Goal: Task Accomplishment & Management: Complete application form

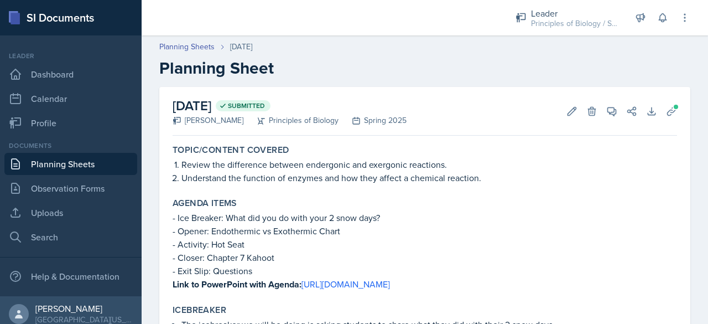
scroll to position [503, 0]
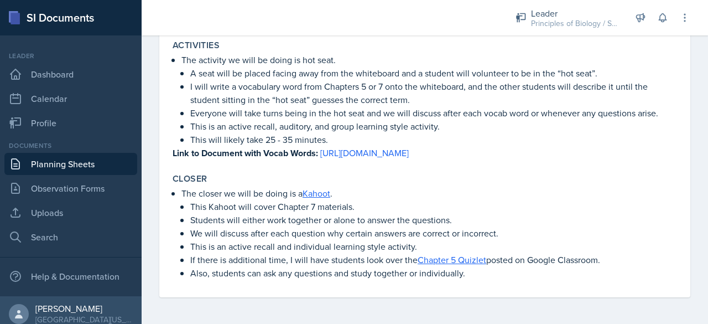
click at [70, 165] on link "Planning Sheets" at bounding box center [70, 164] width 133 height 22
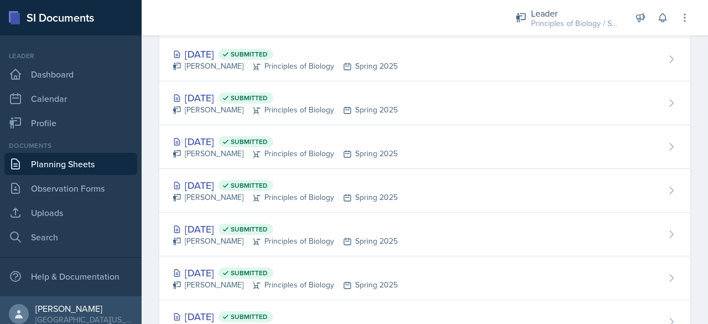
scroll to position [1168, 0]
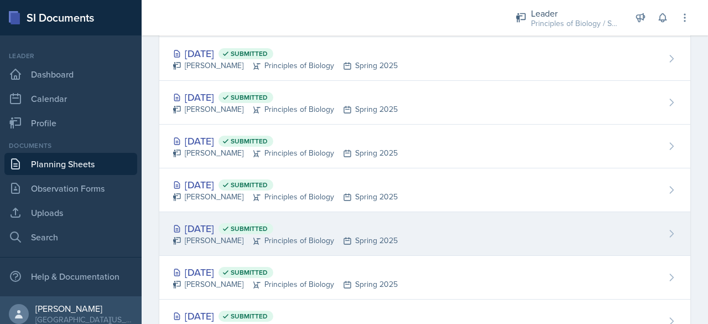
click at [201, 235] on div "[PERSON_NAME] Principles of Biology Spring 2025" at bounding box center [285, 241] width 225 height 12
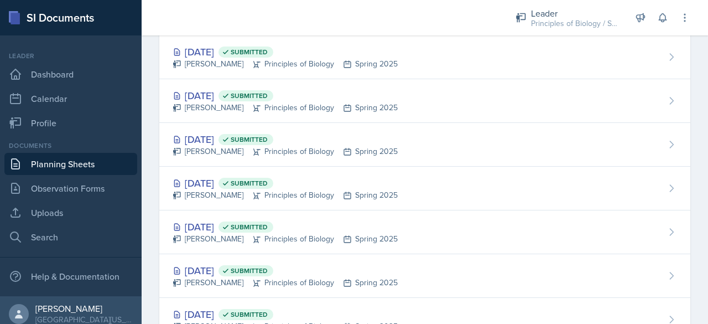
scroll to position [1172, 0]
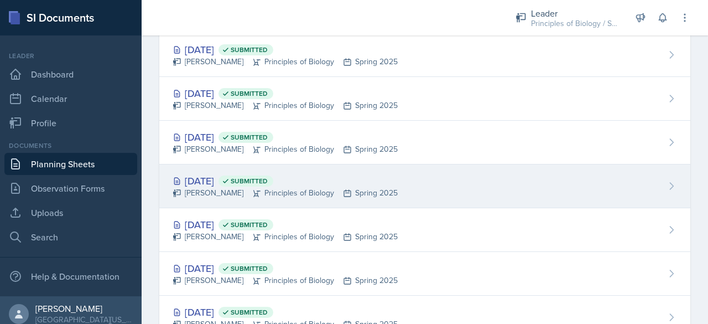
click at [204, 177] on div "[DATE] Submitted" at bounding box center [285, 180] width 225 height 15
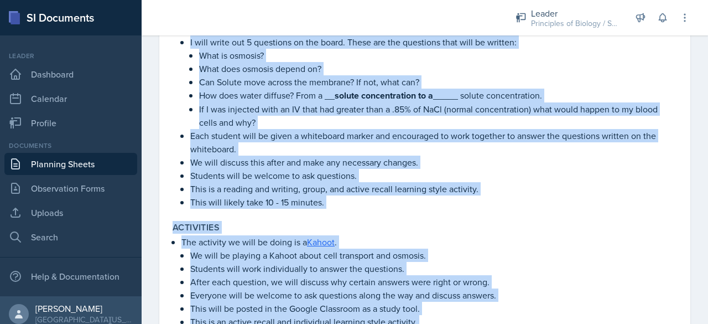
scroll to position [569, 0]
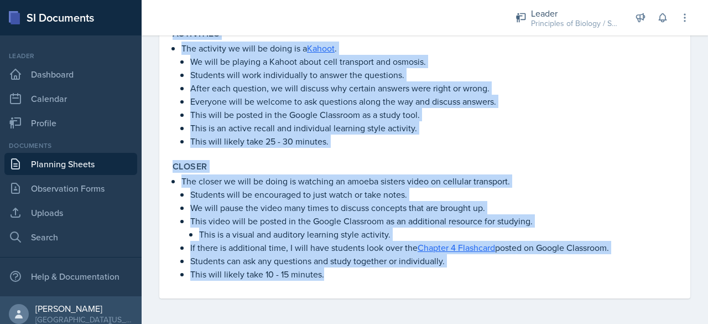
drag, startPoint x: 175, startPoint y: 150, endPoint x: 425, endPoint y: 350, distance: 320.1
click at [425, 323] on html "SI Documents Leader Dashboard Calendar Profile Documents Planning Sheets Observ…" at bounding box center [354, 162] width 708 height 324
copy div "Lorem/Ipsumdo Sitamet Consec adi elits do eiusmod tem incidi utlaboree dol magn…"
click at [79, 160] on link "Planning Sheets" at bounding box center [70, 164] width 133 height 22
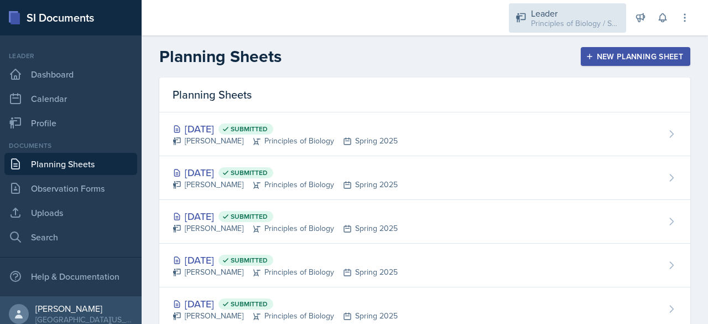
click at [544, 18] on div "Principles of Biology / Spring 2025" at bounding box center [575, 24] width 89 height 12
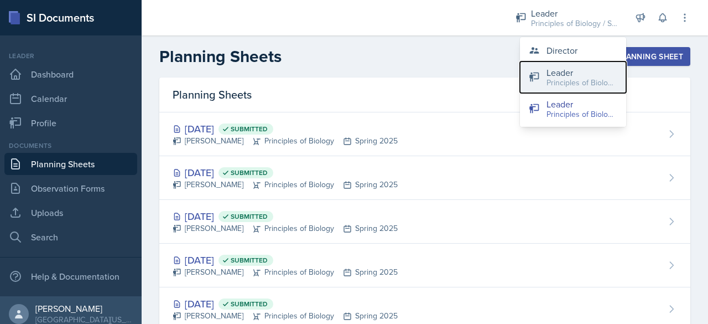
click at [549, 61] on button "Leader Principles of Biology / Fall 2025" at bounding box center [573, 77] width 106 height 32
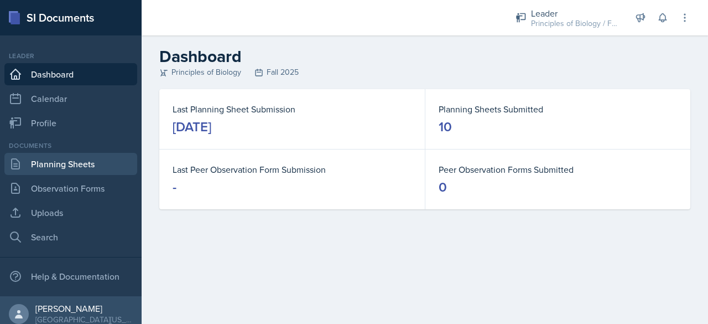
click at [78, 170] on link "Planning Sheets" at bounding box center [70, 164] width 133 height 22
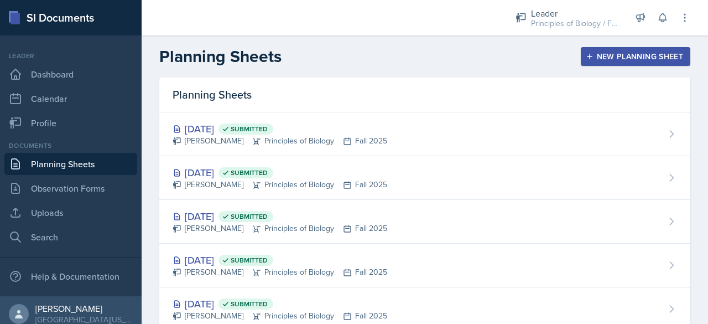
click at [607, 54] on div "New Planning Sheet" at bounding box center [635, 56] width 95 height 9
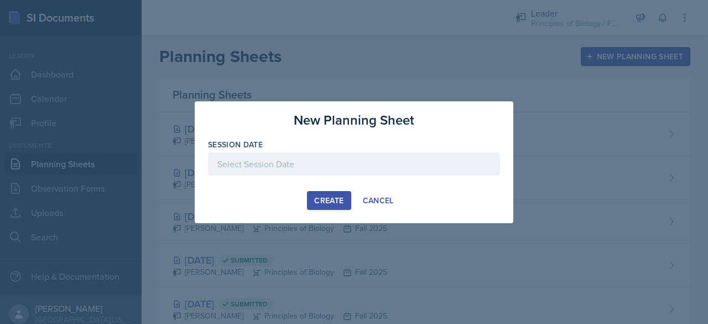
click at [304, 163] on div at bounding box center [354, 163] width 292 height 23
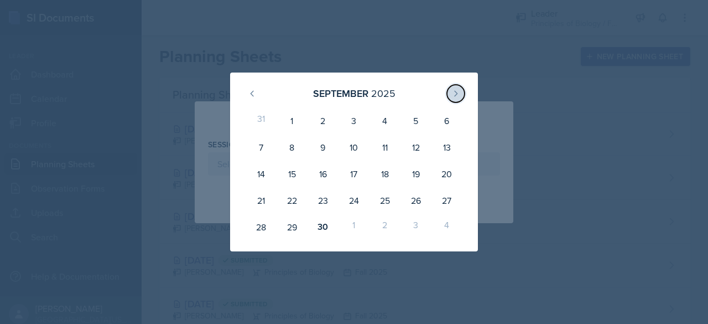
click at [456, 90] on icon at bounding box center [456, 93] width 9 height 9
click at [352, 126] on div "1" at bounding box center [354, 120] width 31 height 27
type input "[DATE]"
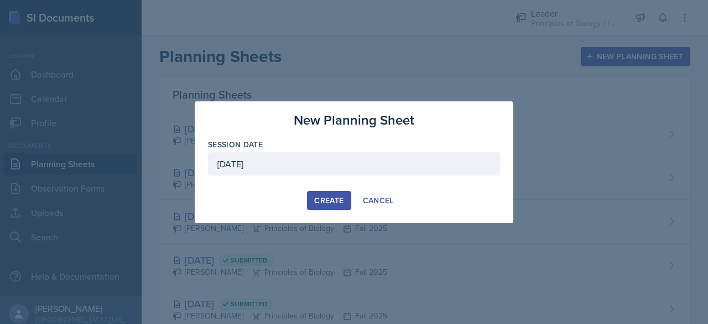
click at [320, 205] on div "Create" at bounding box center [328, 200] width 29 height 9
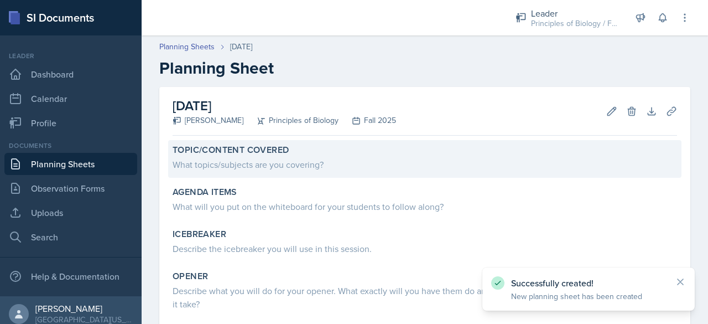
click at [239, 162] on div "What topics/subjects are you covering?" at bounding box center [425, 164] width 505 height 13
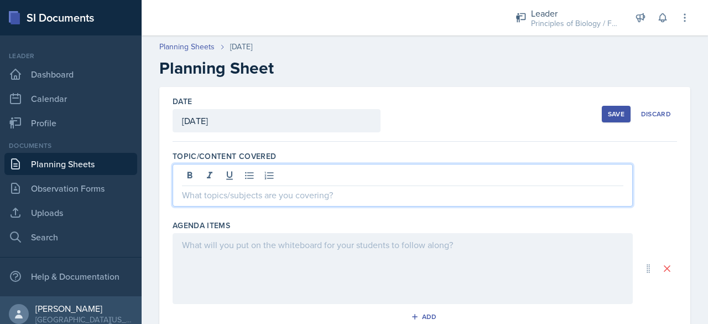
click at [221, 181] on div at bounding box center [403, 185] width 460 height 43
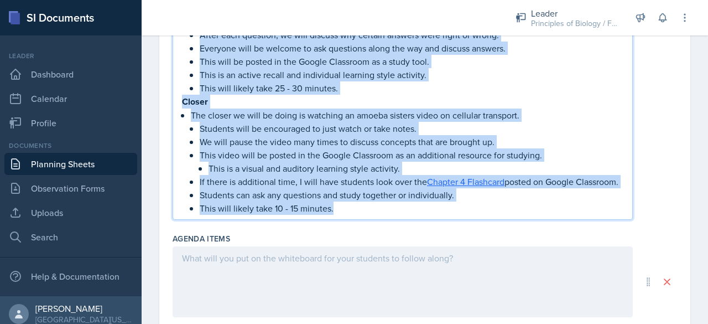
scroll to position [697, 0]
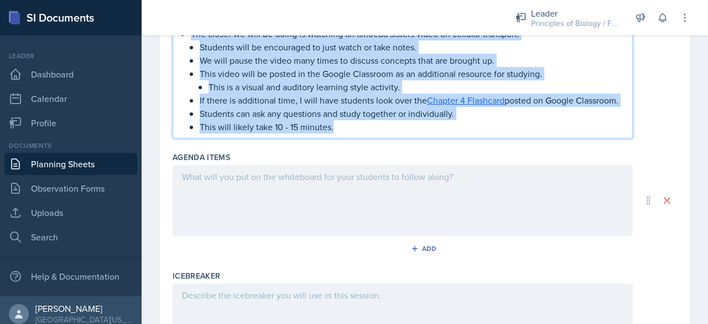
drag, startPoint x: 182, startPoint y: 85, endPoint x: 365, endPoint y: 155, distance: 196.0
copy div "Loremi dolor - Sit Ametcon: Adip eli sedd eiusmodt incidid utlabor et dol mag? …"
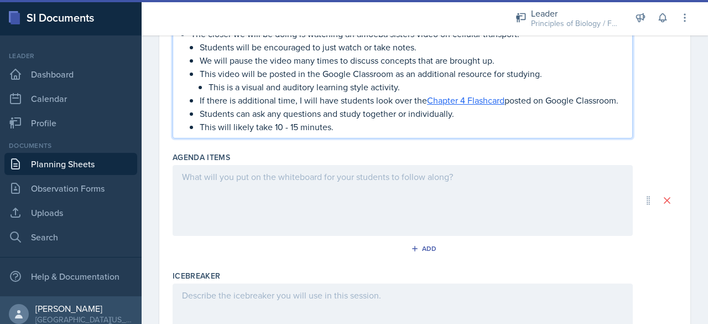
scroll to position [170, 0]
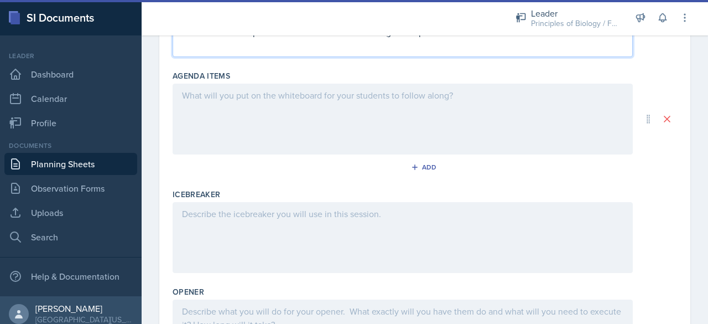
click at [190, 100] on div at bounding box center [403, 119] width 460 height 71
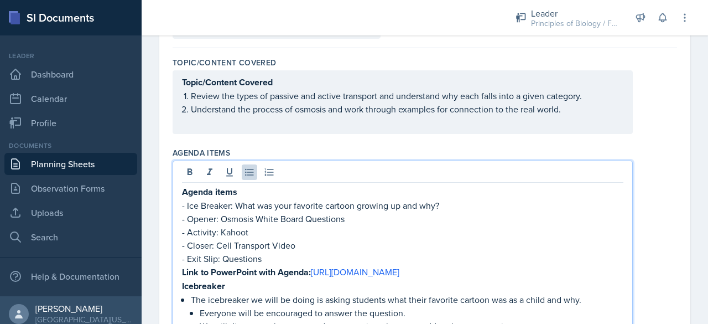
scroll to position [0, 0]
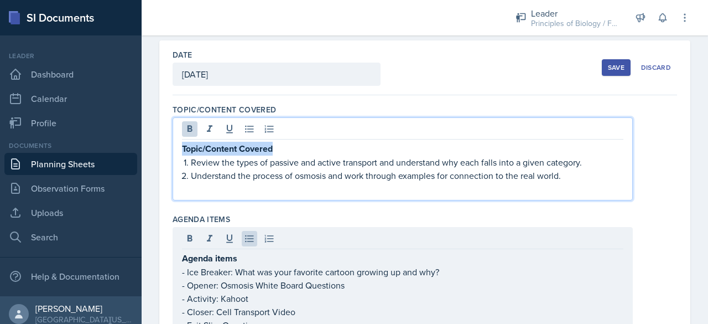
drag, startPoint x: 296, startPoint y: 147, endPoint x: 144, endPoint y: 136, distance: 152.6
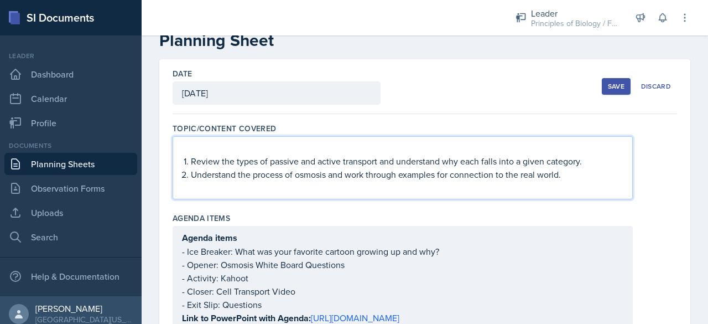
click at [180, 162] on div "Review the types of passive and active transport and understand why each falls …" at bounding box center [403, 167] width 460 height 63
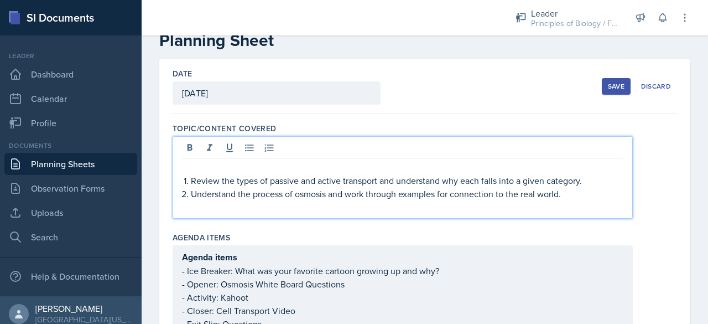
scroll to position [46, 0]
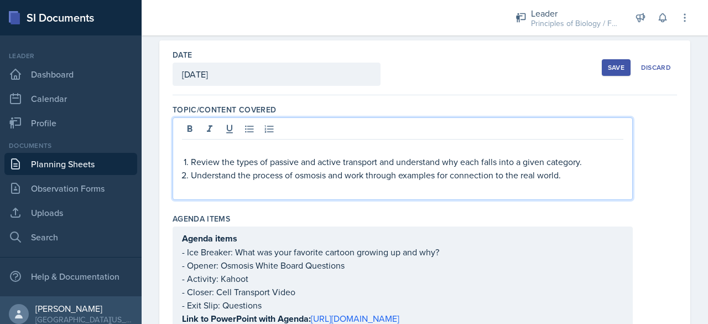
click at [191, 163] on p "Review the types of passive and active transport and understand why each falls …" at bounding box center [407, 161] width 433 height 13
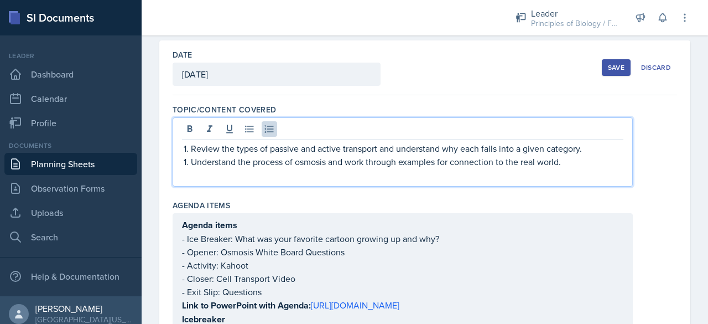
click at [191, 160] on li "Understand the process of osmosis and work through examples for connection to t…" at bounding box center [407, 161] width 433 height 13
click at [400, 149] on p "Review the types of passive and active transport and understand why each falls …" at bounding box center [407, 148] width 433 height 13
click at [448, 150] on p "Review the types of passive and active transport. and understand why each falls…" at bounding box center [407, 148] width 433 height 13
click at [386, 148] on p "Review the types of passive and active transport. and why each falls into a giv…" at bounding box center [407, 148] width 433 height 13
click at [387, 148] on p "Review the types of passive and active transport and why each falls into a give…" at bounding box center [407, 148] width 433 height 13
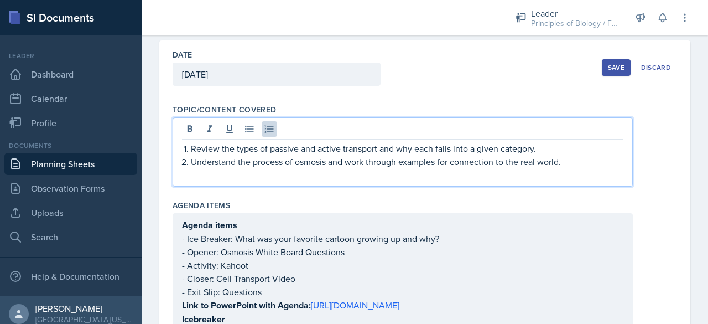
click at [389, 147] on p "Review the types of passive and active transport and why each falls into a give…" at bounding box center [407, 148] width 433 height 13
click at [379, 148] on p "Review the types of passive and active transport and why each falls into a give…" at bounding box center [407, 148] width 433 height 13
click at [461, 157] on p "Understand the process of osmosis and work through examples for connection to t…" at bounding box center [407, 161] width 433 height 13
click at [394, 147] on p "Review the types of passive and active transport, and why each falls into a giv…" at bounding box center [407, 148] width 433 height 13
click at [366, 173] on p at bounding box center [403, 174] width 442 height 13
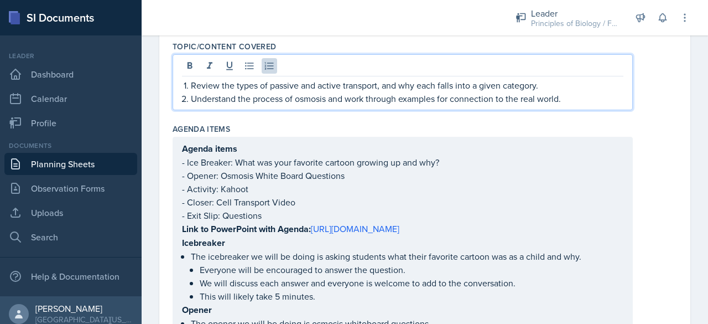
scroll to position [123, 0]
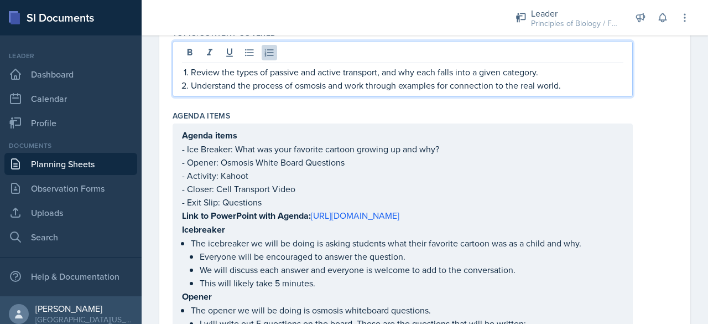
click at [524, 85] on p "Understand the process of osmosis and work through examples for connection to t…" at bounding box center [407, 85] width 433 height 13
click at [438, 87] on p "Understand the process of osmosis and work through real world." at bounding box center [407, 85] width 433 height 13
click at [416, 86] on p "Understand the process of osmosis and work through real examples." at bounding box center [407, 85] width 433 height 13
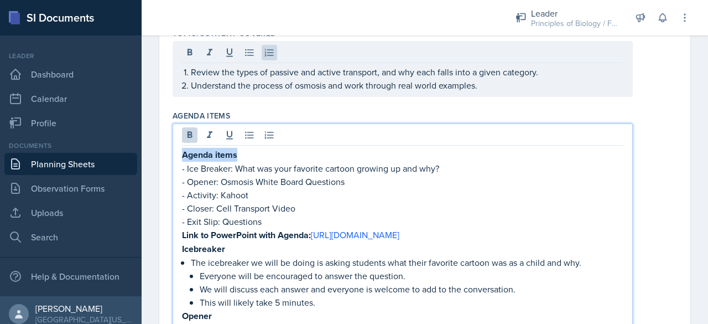
drag, startPoint x: 260, startPoint y: 142, endPoint x: 169, endPoint y: 143, distance: 90.2
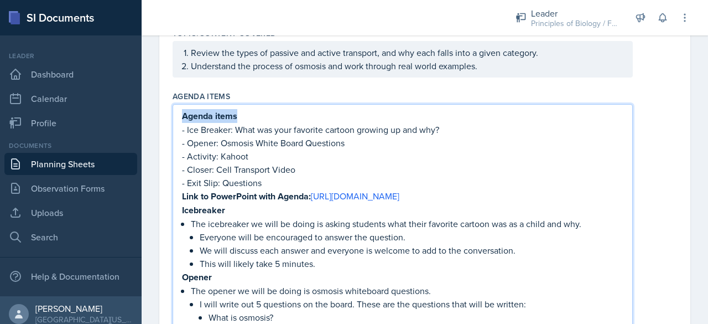
scroll to position [85, 0]
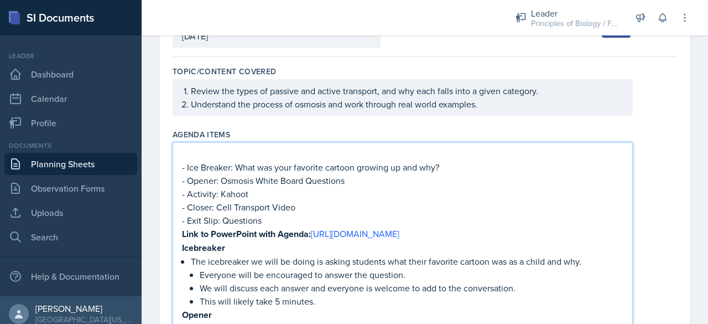
click at [187, 165] on p "- Ice Breaker: What was your favorite cartoon growing up and why?" at bounding box center [403, 166] width 442 height 13
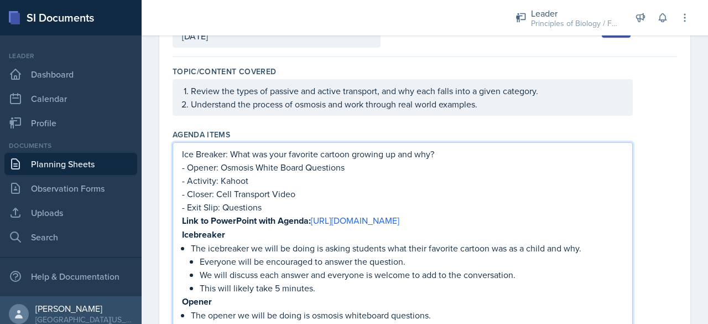
scroll to position [71, 0]
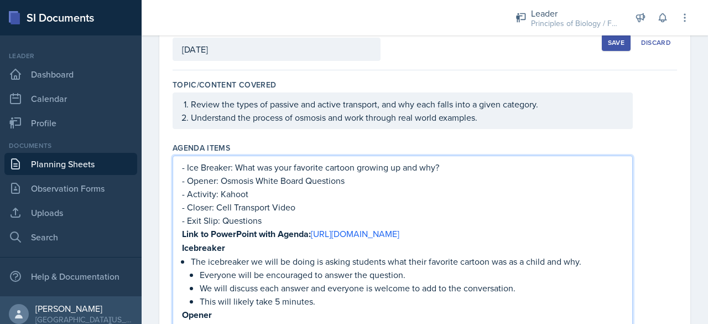
click at [241, 180] on p "- Opener: Osmosis White Board Questions" at bounding box center [403, 180] width 442 height 13
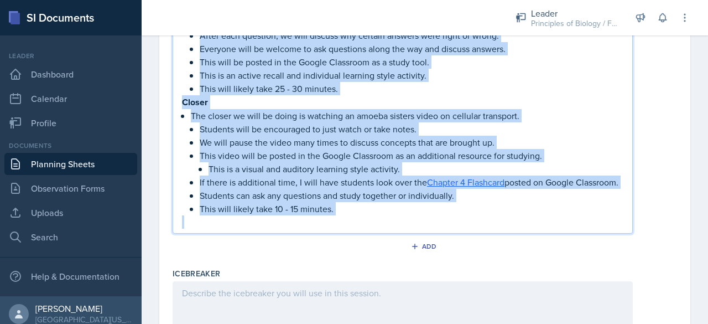
scroll to position [631, 0]
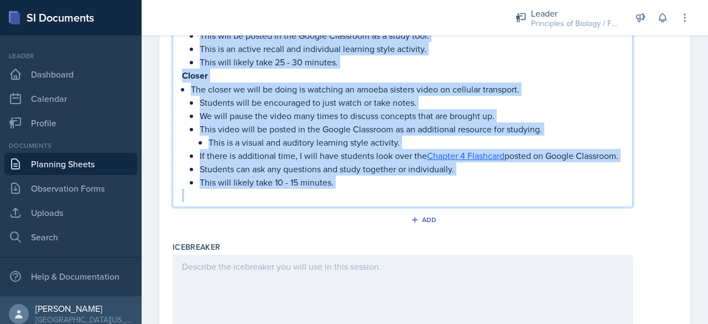
drag, startPoint x: 183, startPoint y: 175, endPoint x: 366, endPoint y: 234, distance: 192.9
copy div "Loremipsum Dol sitametcon ad elit se doeiu te incidi utlabore etdo magna aliqua…"
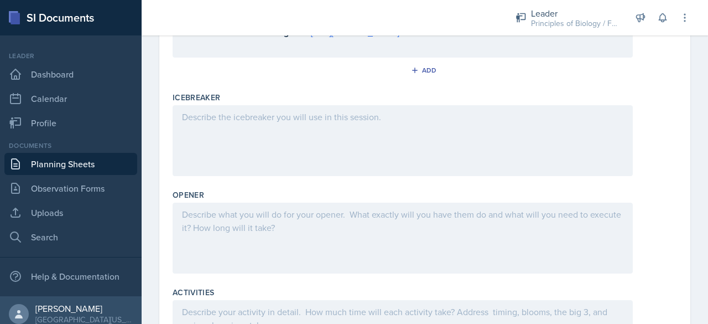
click at [221, 129] on div at bounding box center [403, 140] width 460 height 71
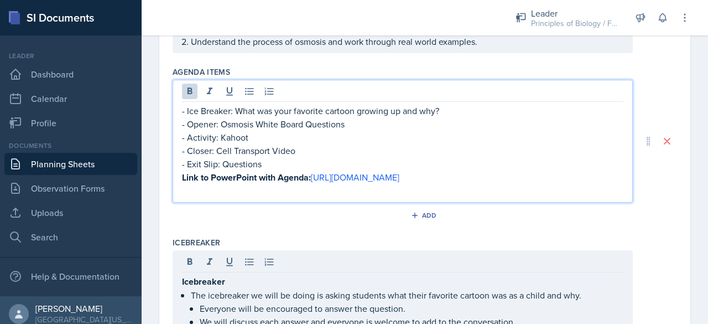
click at [315, 184] on p at bounding box center [403, 190] width 442 height 13
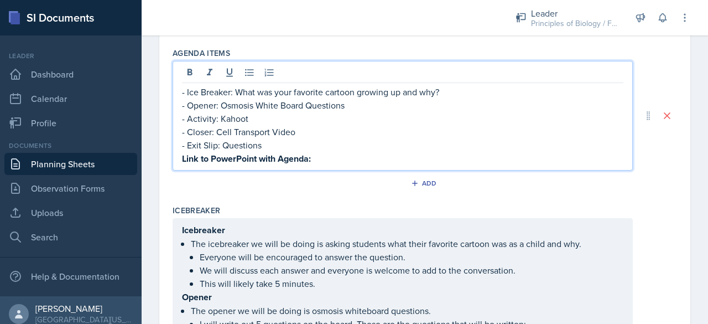
scroll to position [214, 0]
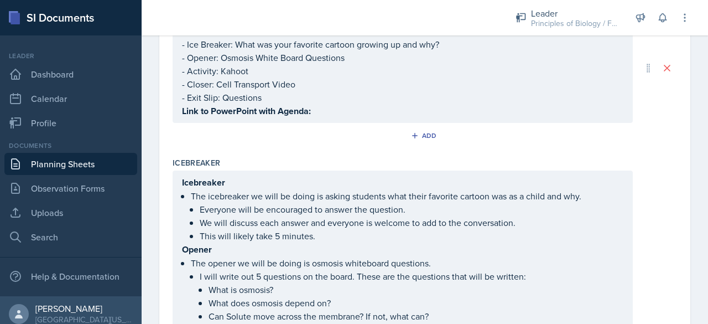
drag, startPoint x: 180, startPoint y: 244, endPoint x: 284, endPoint y: 309, distance: 122.4
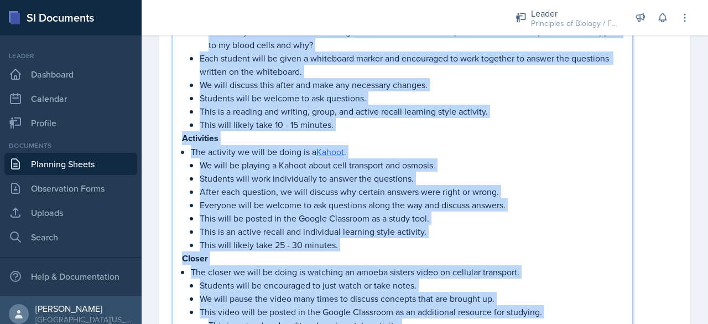
scroll to position [783, 0]
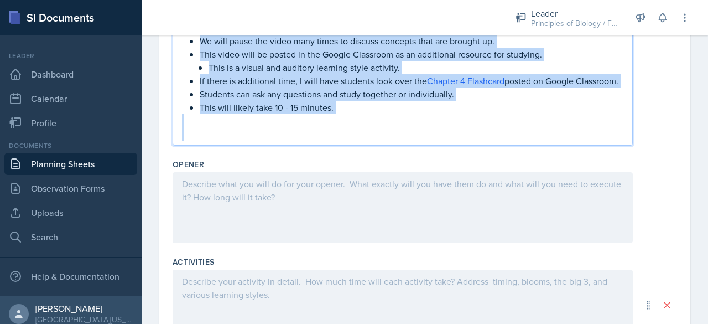
drag, startPoint x: 182, startPoint y: 248, endPoint x: 356, endPoint y: 144, distance: 203.3
copy div "Loremi Dol sitame co adip el seddo ei tempori utlaboreet doloremag. A enim admi…"
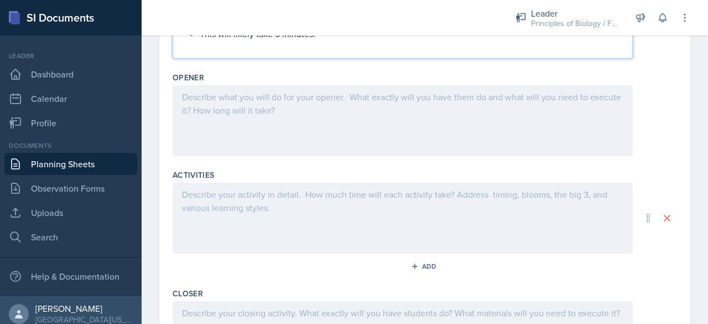
click at [286, 126] on div at bounding box center [403, 120] width 460 height 71
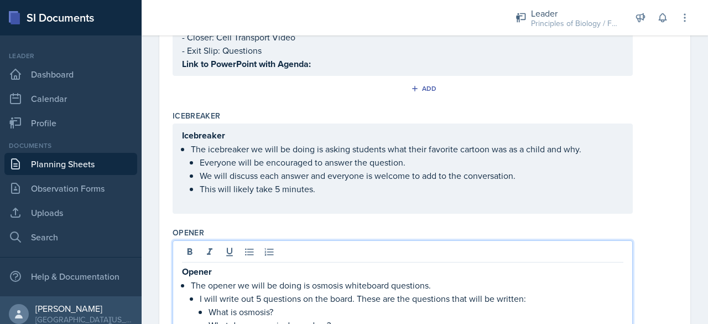
scroll to position [216, 0]
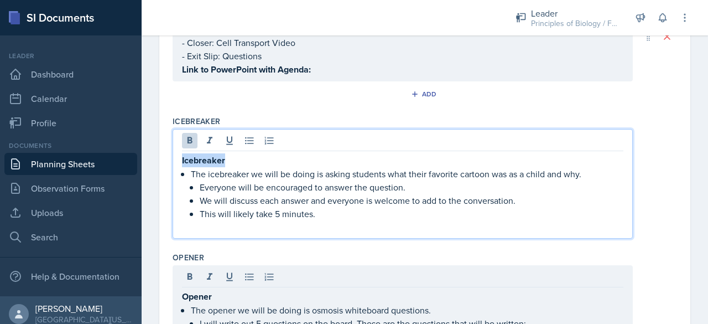
drag, startPoint x: 241, startPoint y: 159, endPoint x: 159, endPoint y: 154, distance: 82.1
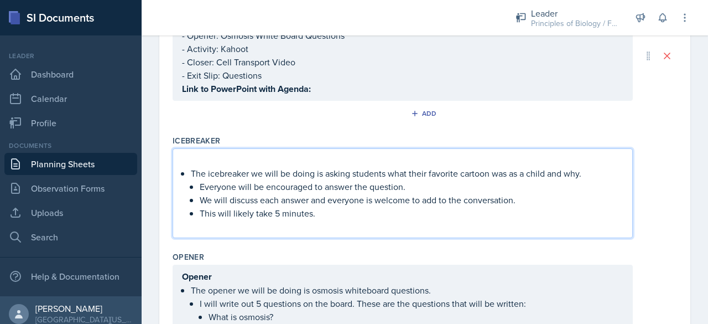
click at [191, 174] on p "The icebreaker we will be doing is asking students what their favorite cartoon …" at bounding box center [407, 173] width 433 height 13
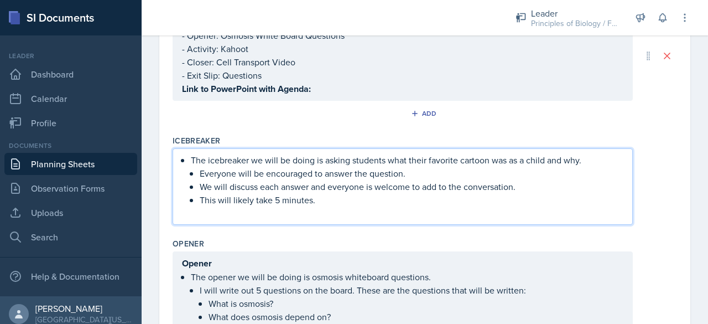
click at [320, 190] on p "We will discuss each answer and everyone is welcome to add to the conversation." at bounding box center [412, 186] width 424 height 13
click at [271, 213] on p at bounding box center [403, 212] width 442 height 13
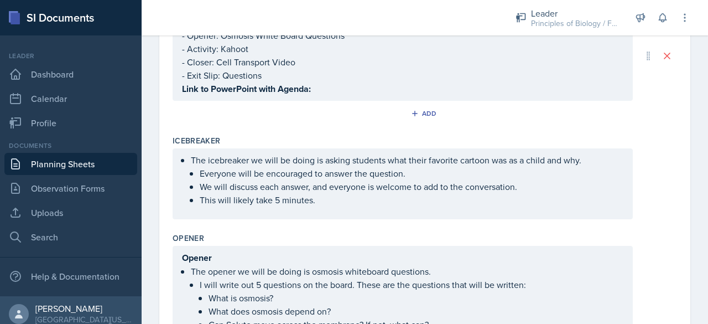
drag, startPoint x: 236, startPoint y: 214, endPoint x: 204, endPoint y: 212, distance: 32.7
click at [204, 212] on div "The icebreaker we will be doing is asking students what their favorite cartoon …" at bounding box center [403, 183] width 460 height 71
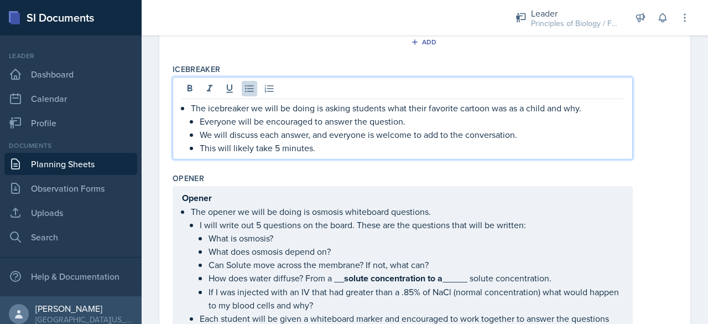
scroll to position [293, 0]
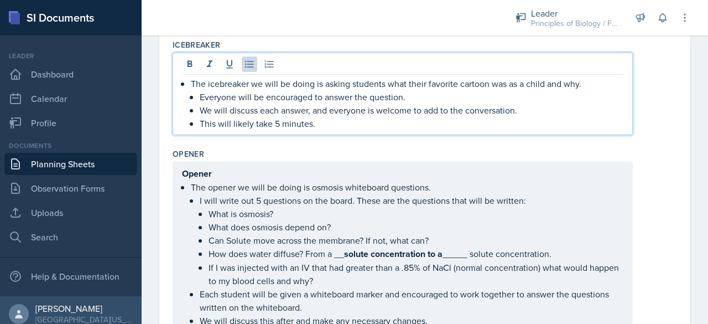
click at [239, 180] on p "Opener" at bounding box center [403, 174] width 442 height 14
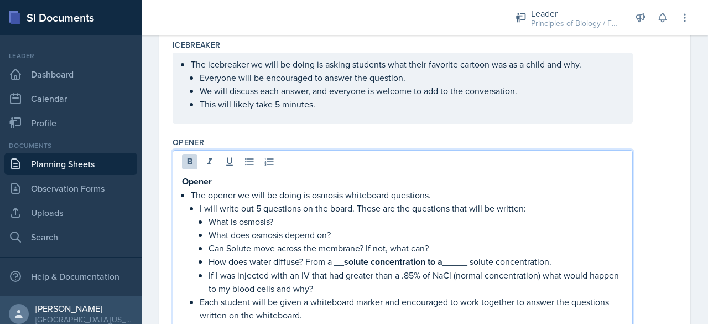
scroll to position [301, 0]
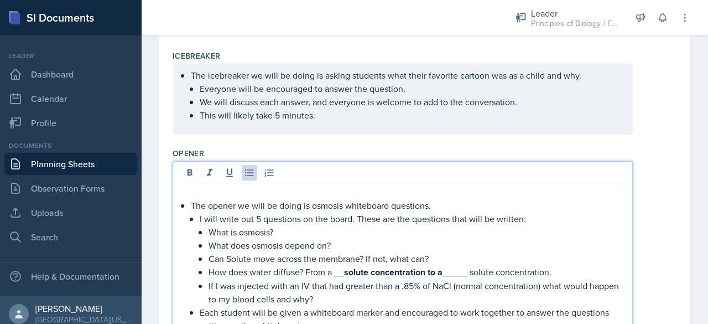
click at [191, 203] on p "The opener we will be doing is osmosis whiteboard questions." at bounding box center [407, 205] width 433 height 13
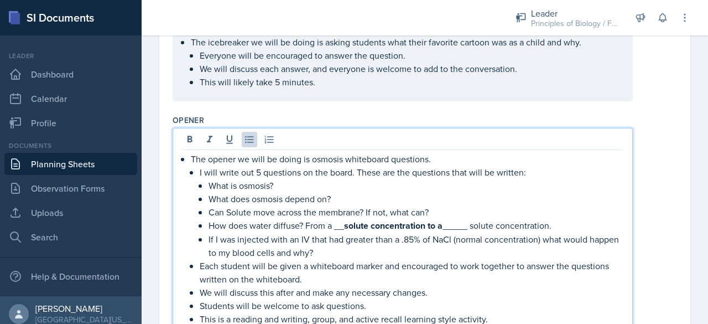
scroll to position [335, 0]
click at [224, 239] on p "If I was injected with an IV that had greater than a .85% of NaCl (normal conce…" at bounding box center [416, 244] width 415 height 27
click at [558, 236] on p "If I were injected with an IV that had greater than an .85% of NaCl (normal con…" at bounding box center [416, 244] width 415 height 27
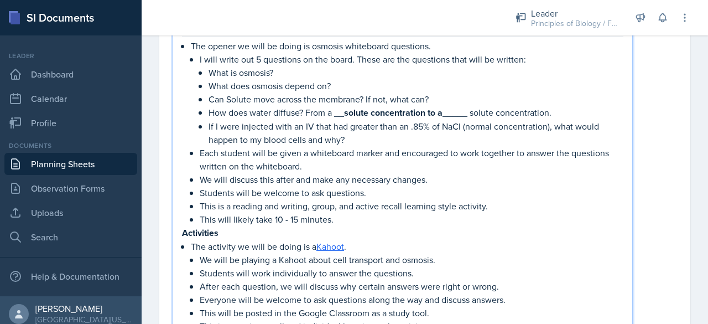
scroll to position [458, 0]
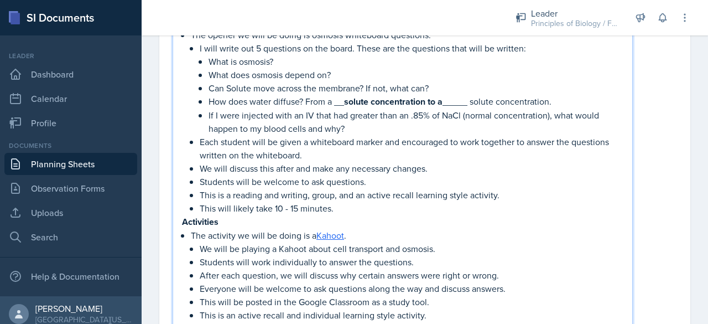
click at [294, 192] on p "This is a reading and writing, group, and an active recall learning style activ…" at bounding box center [412, 194] width 424 height 13
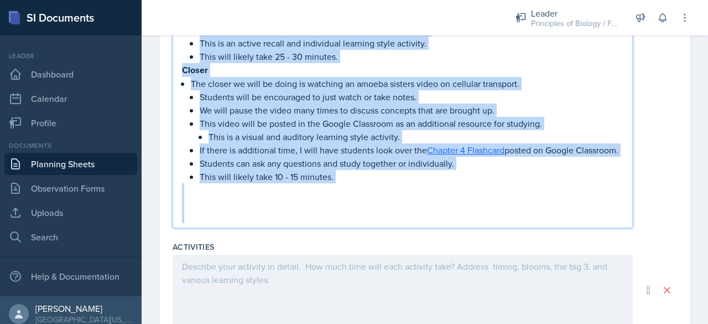
drag, startPoint x: 182, startPoint y: 219, endPoint x: 389, endPoint y: 244, distance: 207.9
copy div "Loremipsum Dol sitametc ad elit se doeiu te i Utlabo . Et dolo ma aliquae a Min…"
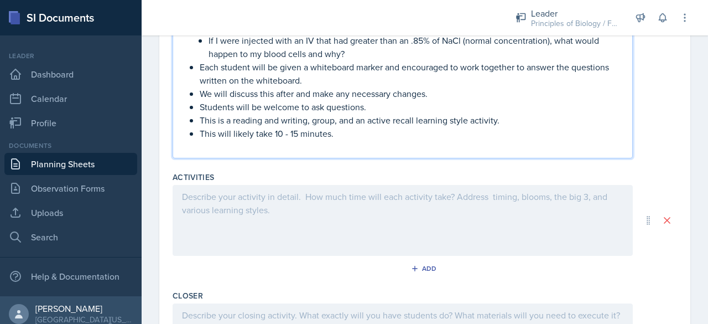
scroll to position [510, 0]
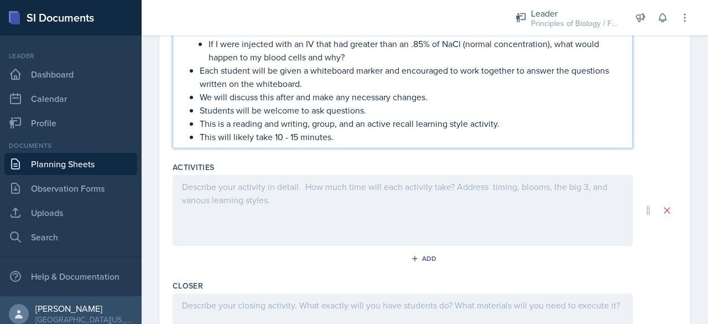
click at [252, 206] on div at bounding box center [403, 210] width 460 height 71
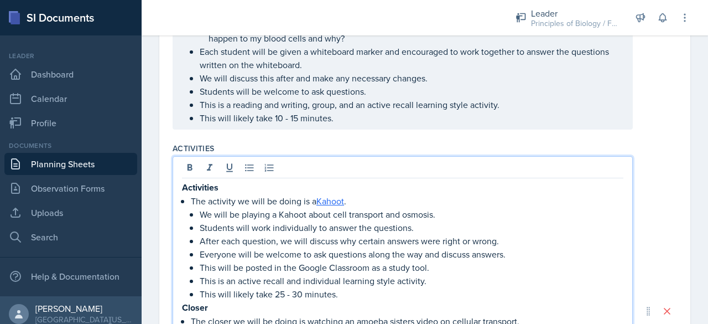
scroll to position [679, 0]
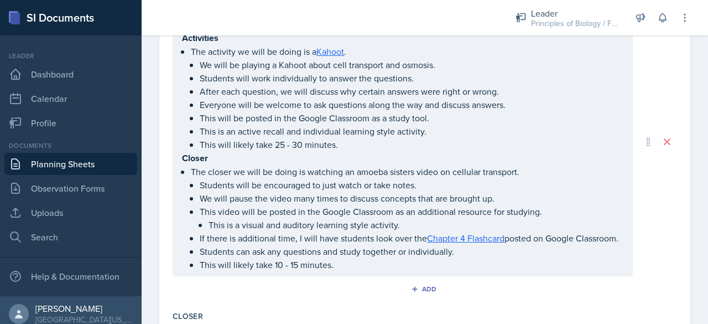
drag, startPoint x: 181, startPoint y: 153, endPoint x: 340, endPoint y: 247, distance: 184.3
click at [340, 247] on div "Activities The activity we will be doing is a Kahoot . We will be playing a Kah…" at bounding box center [403, 142] width 460 height 270
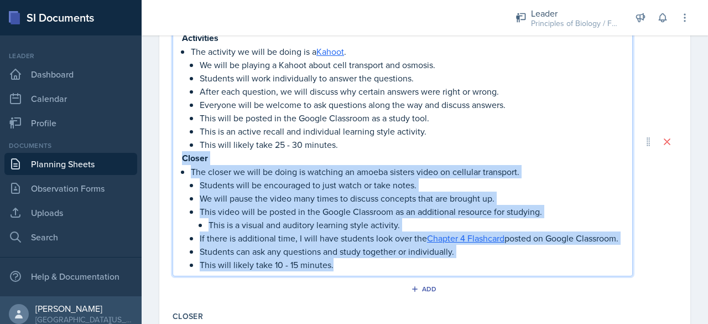
drag, startPoint x: 183, startPoint y: 153, endPoint x: 380, endPoint y: 275, distance: 232.1
click at [380, 271] on div "Activities The activity we will be doing is a Kahoot . We will be playing a Kah…" at bounding box center [403, 151] width 442 height 240
copy div "Closer The closer we will be doing is watching an amoeba sisters video on cellu…"
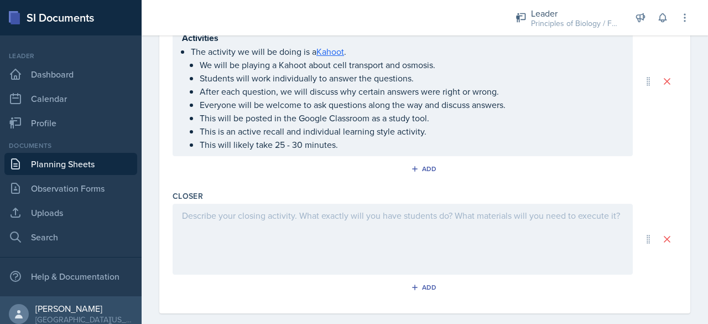
click at [235, 227] on div at bounding box center [403, 239] width 460 height 71
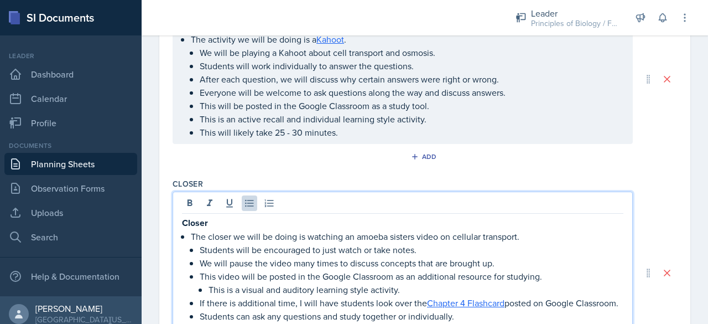
scroll to position [695, 0]
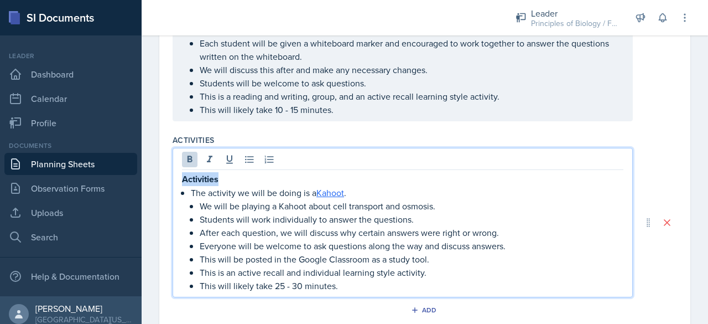
drag, startPoint x: 228, startPoint y: 179, endPoint x: 157, endPoint y: 175, distance: 70.9
click at [157, 175] on div "Date [DATE] [DATE] 31 1 2 3 4 5 6 7 8 9 10 11 12 13 14 15 16 17 18 19 20 21 22 …" at bounding box center [425, 61] width 567 height 1023
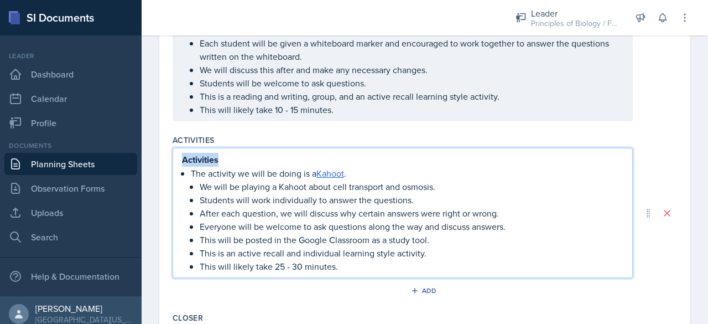
scroll to position [518, 0]
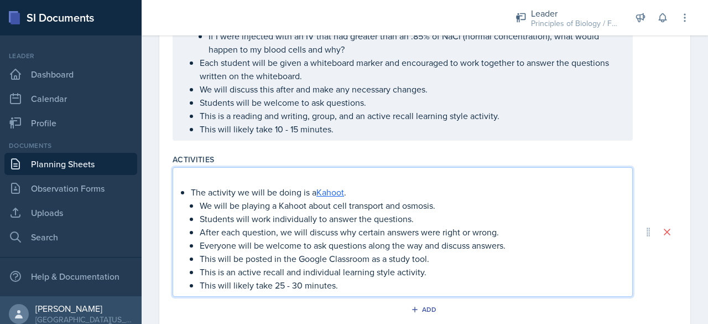
click at [194, 186] on p "The activity we will be doing is a Kahoot ." at bounding box center [407, 191] width 433 height 13
click at [191, 186] on p "The activity we will be doing is a Kahoot ." at bounding box center [407, 191] width 433 height 13
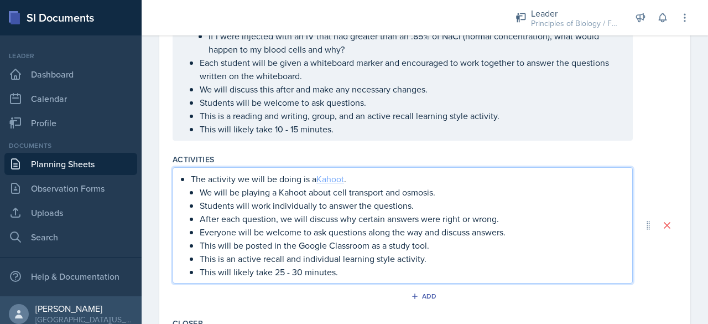
click at [333, 174] on link "Kahoot" at bounding box center [331, 179] width 28 height 12
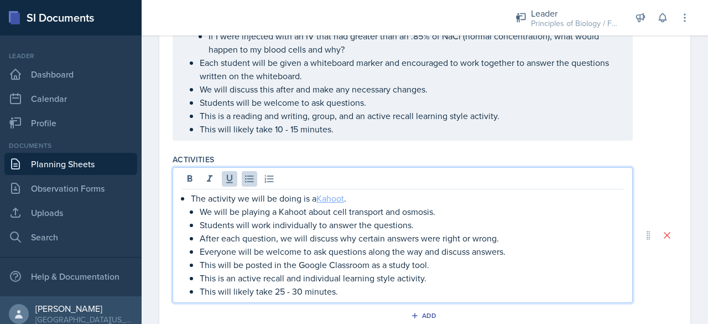
scroll to position [537, 0]
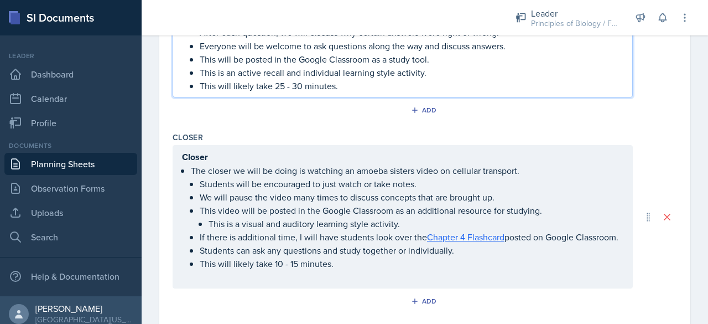
click at [220, 156] on p "Closer" at bounding box center [403, 157] width 442 height 14
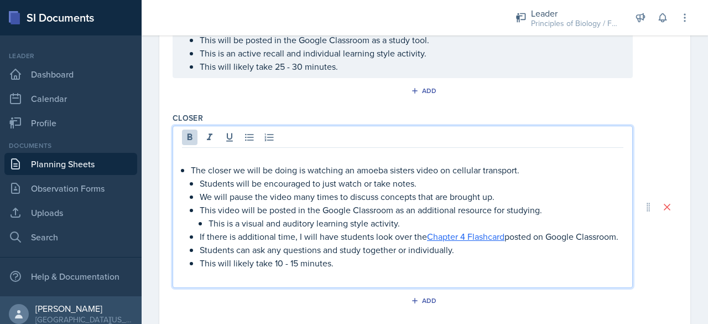
click at [190, 167] on div "The closer we will be doing is watching an amoeba sisters video on cellular tra…" at bounding box center [403, 216] width 442 height 133
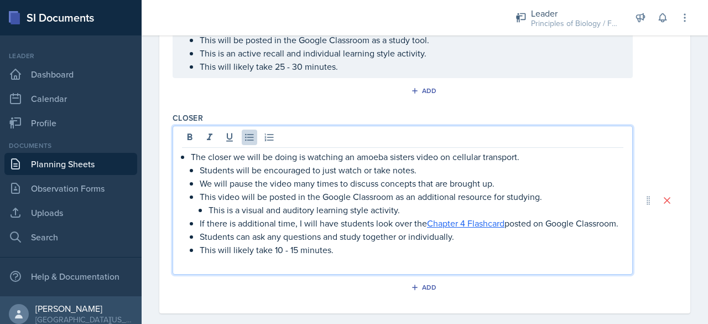
click at [509, 221] on p "If there is additional time, I will have students look over the Chapter 4 Flash…" at bounding box center [412, 222] width 424 height 13
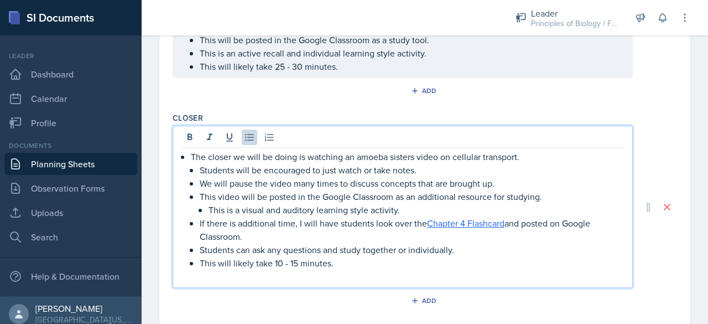
click at [283, 278] on p at bounding box center [403, 276] width 442 height 13
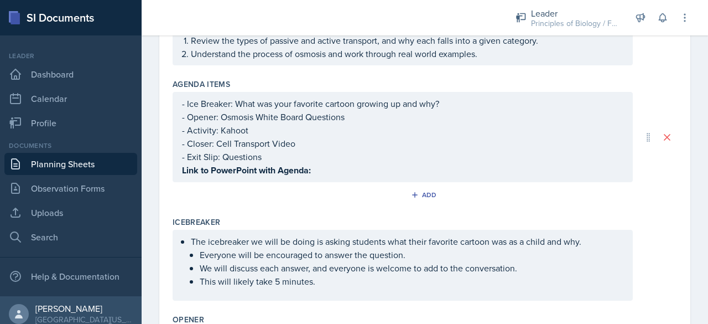
scroll to position [0, 0]
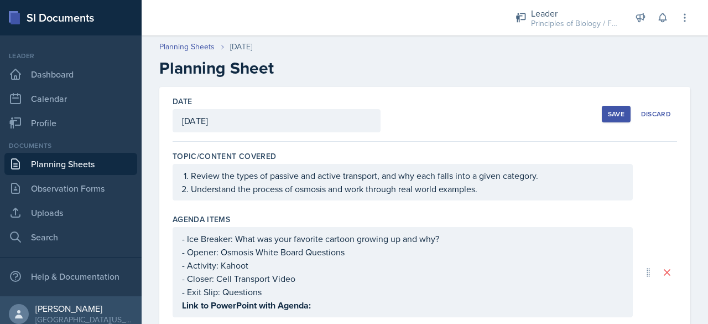
click at [608, 113] on div "Save" at bounding box center [616, 114] width 17 height 9
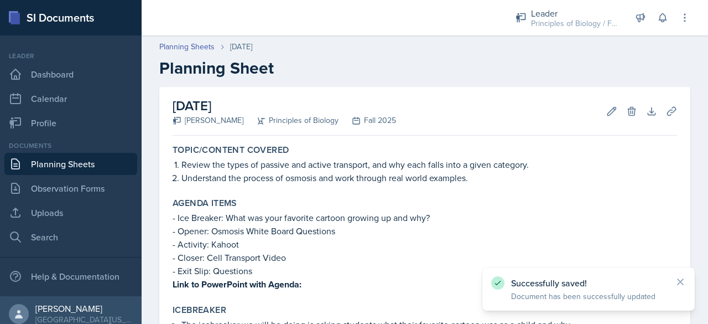
click at [43, 162] on link "Planning Sheets" at bounding box center [70, 164] width 133 height 22
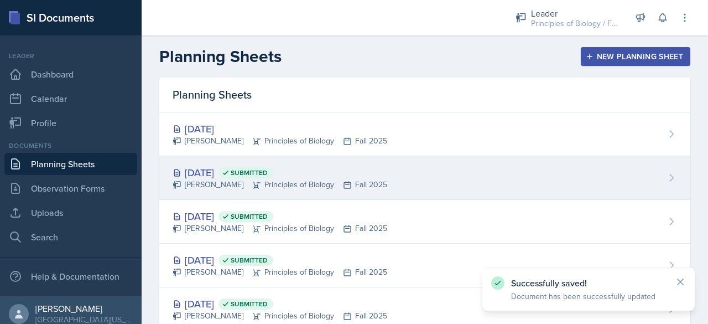
click at [237, 183] on div "[PERSON_NAME] Principles of Biology Fall 2025" at bounding box center [280, 185] width 215 height 12
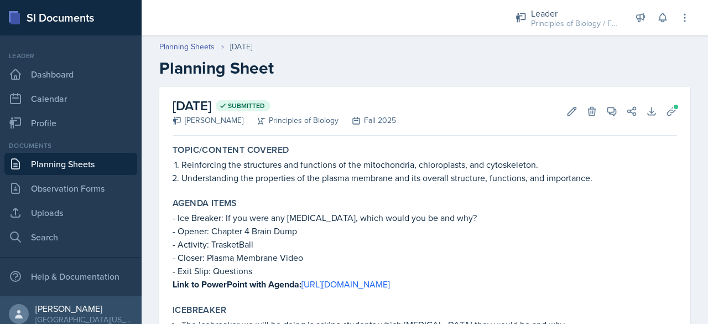
click at [97, 162] on link "Planning Sheets" at bounding box center [70, 164] width 133 height 22
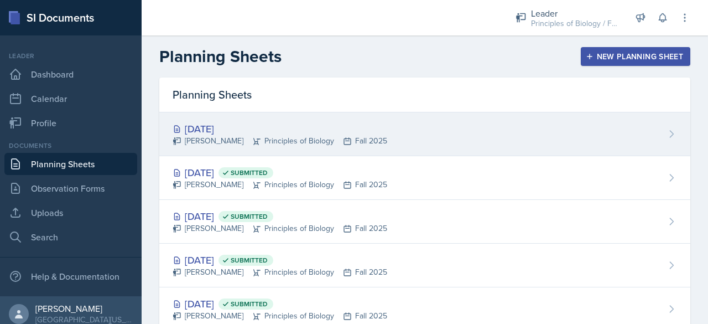
click at [217, 141] on div "[PERSON_NAME] Principles of Biology Fall 2025" at bounding box center [280, 141] width 215 height 12
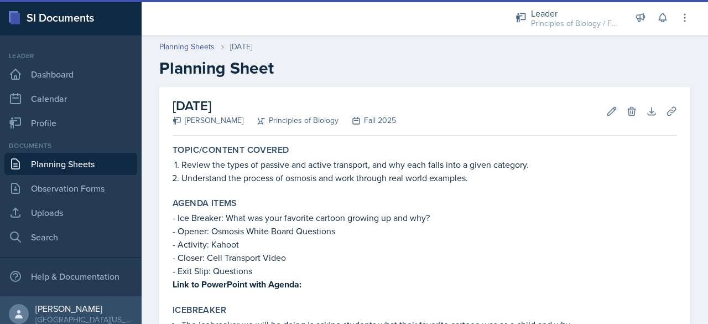
scroll to position [601, 0]
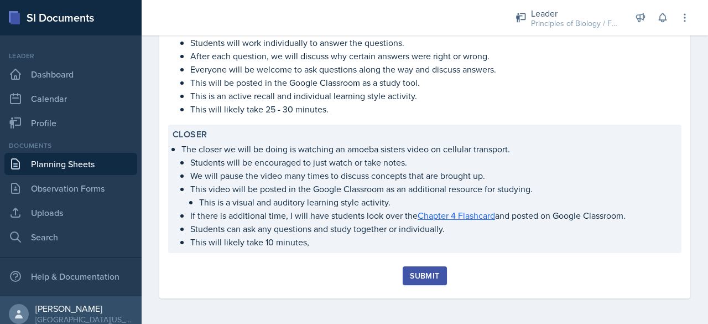
click at [349, 189] on p "This video will be posted in the Google Classroom as an additional resource for…" at bounding box center [433, 188] width 487 height 13
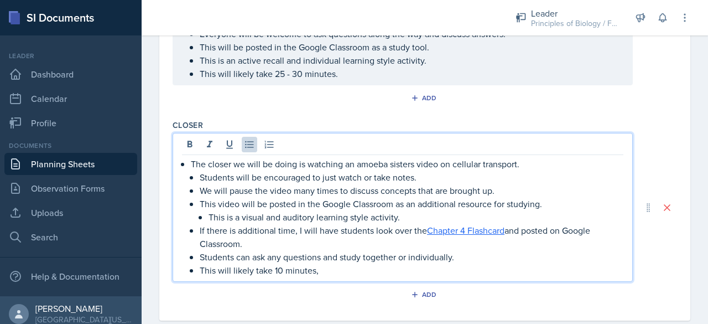
click at [384, 197] on p "This video will be posted in the Google Classroom as an additional resource for…" at bounding box center [412, 203] width 424 height 13
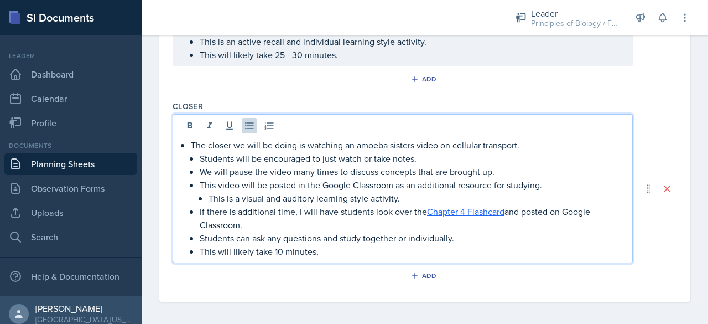
click at [522, 208] on p "If there is additional time, I will have students look over the Chapter 4 Flash…" at bounding box center [412, 218] width 424 height 27
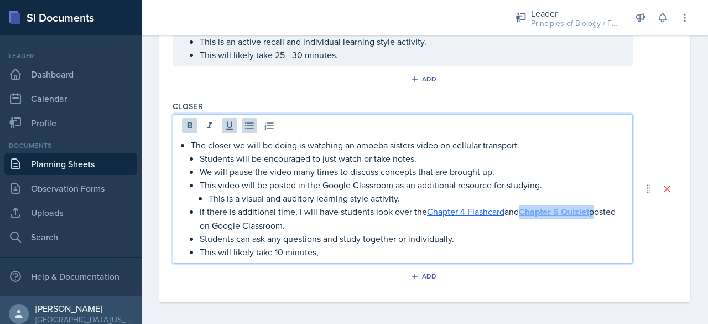
drag, startPoint x: 598, startPoint y: 210, endPoint x: 527, endPoint y: 204, distance: 71.1
click at [527, 205] on p "If there is additional time, I will have students look over the Chapter 4 Flash…" at bounding box center [412, 218] width 424 height 27
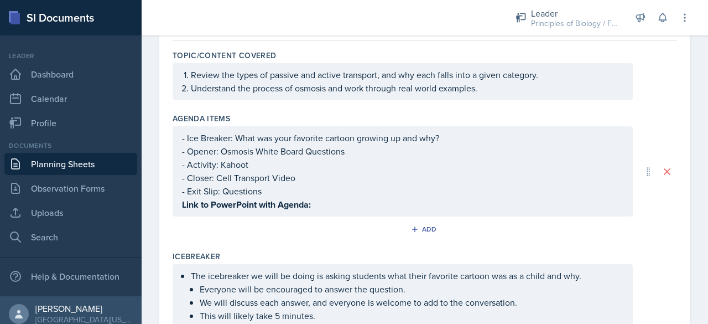
scroll to position [0, 0]
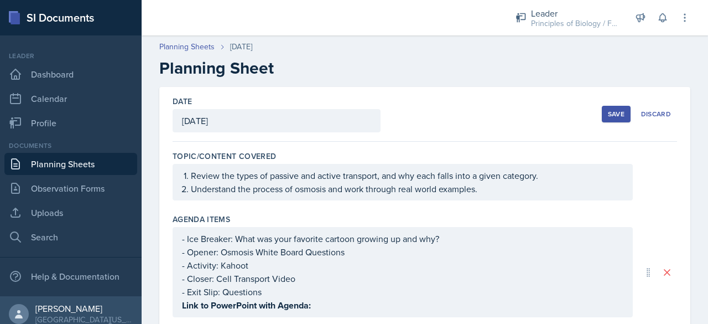
click at [611, 112] on div "Save" at bounding box center [616, 114] width 17 height 9
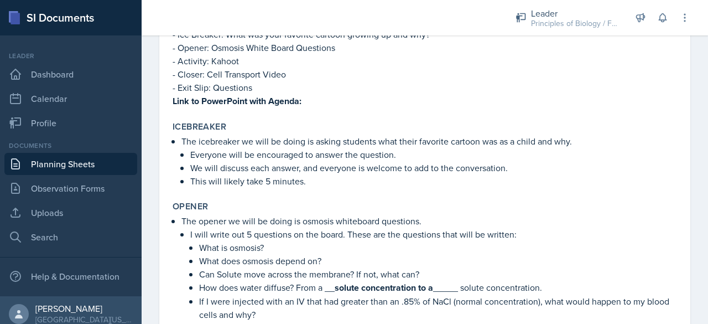
scroll to position [177, 0]
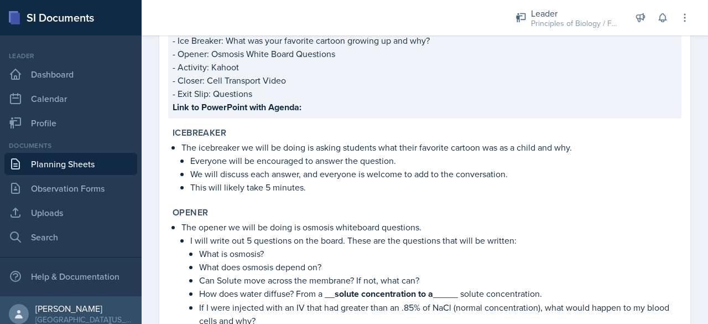
click at [317, 60] on p "- Activity: Kahoot" at bounding box center [425, 66] width 505 height 13
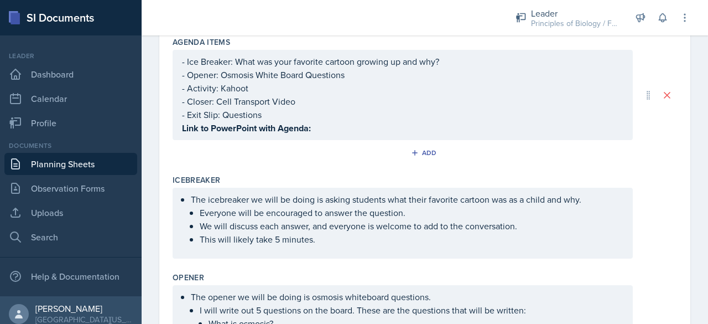
click at [303, 125] on div "- Ice Breaker: What was your favorite cartoon growing up and why? - Opener: Osm…" at bounding box center [403, 95] width 442 height 80
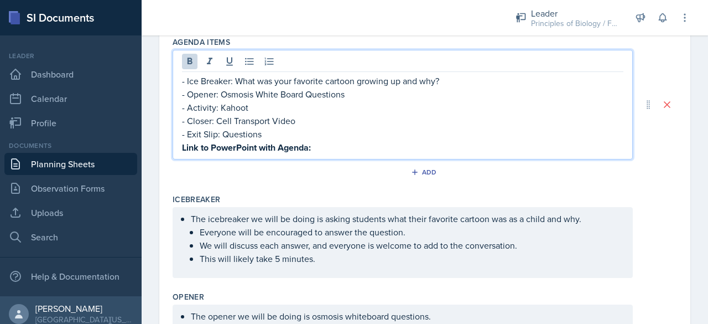
click at [317, 141] on p "Link to PowerPoint with Agenda:" at bounding box center [403, 148] width 442 height 14
click at [459, 117] on p "- Closer: Cell Transport Video" at bounding box center [403, 120] width 442 height 13
click at [411, 81] on p "- Ice Breaker: What was your favorite cartoon growing up and why?" at bounding box center [403, 80] width 442 height 13
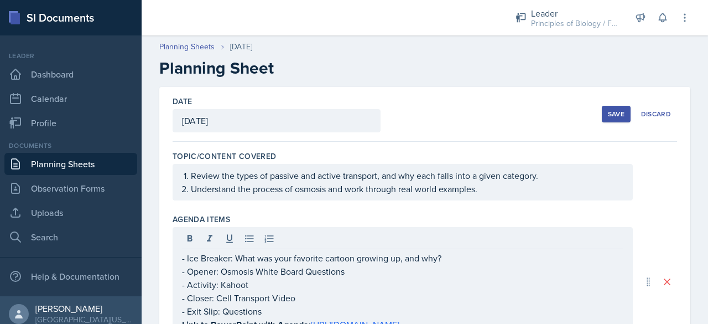
click at [608, 115] on div "Save" at bounding box center [616, 114] width 17 height 9
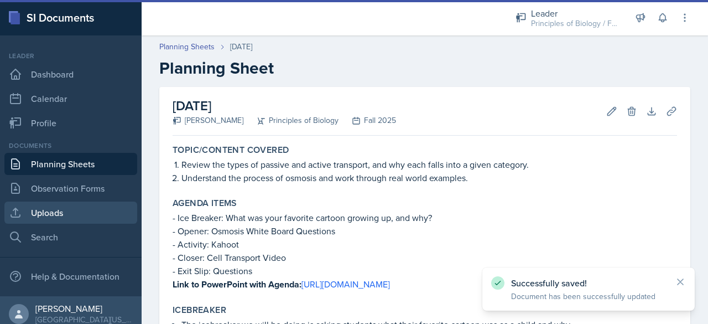
click at [65, 206] on link "Uploads" at bounding box center [70, 212] width 133 height 22
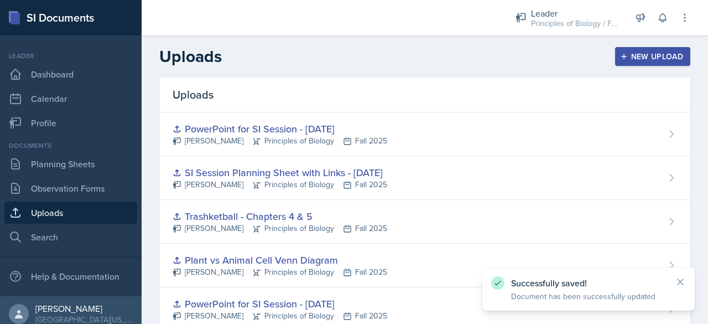
click at [631, 60] on div "New Upload" at bounding box center [653, 56] width 61 height 9
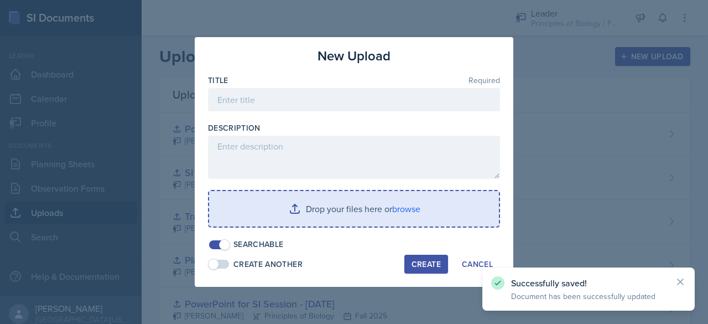
click at [297, 211] on input "file" at bounding box center [354, 208] width 290 height 35
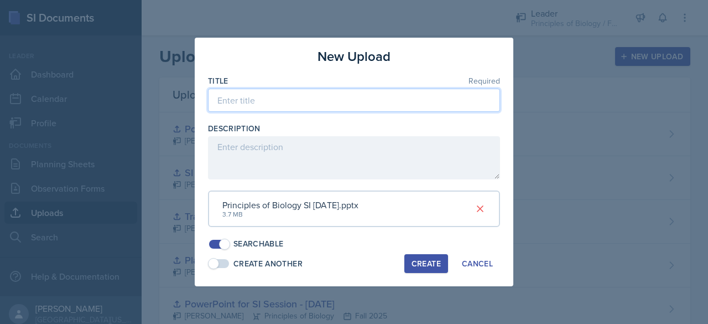
click at [255, 103] on input at bounding box center [354, 100] width 292 height 23
type input "PowerPoint for SI Session - [DATE]"
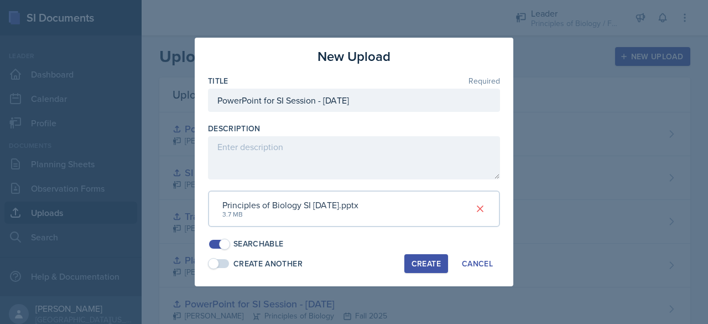
click at [427, 266] on div "Create" at bounding box center [426, 263] width 29 height 9
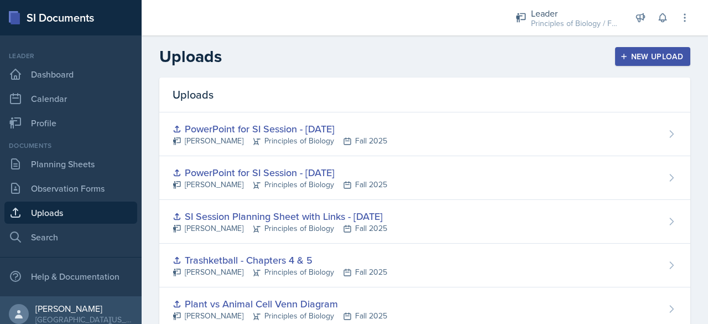
click at [624, 54] on div "New Upload" at bounding box center [653, 56] width 61 height 9
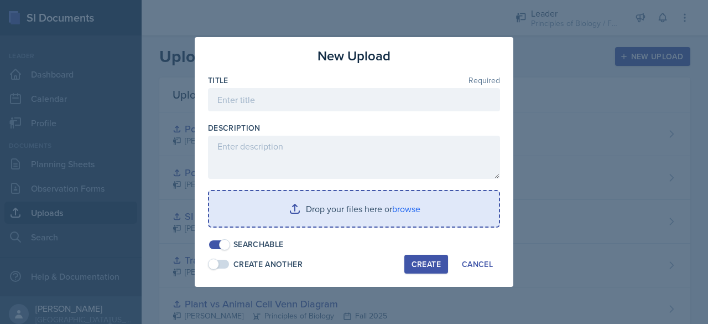
click at [336, 215] on input "file" at bounding box center [354, 208] width 290 height 35
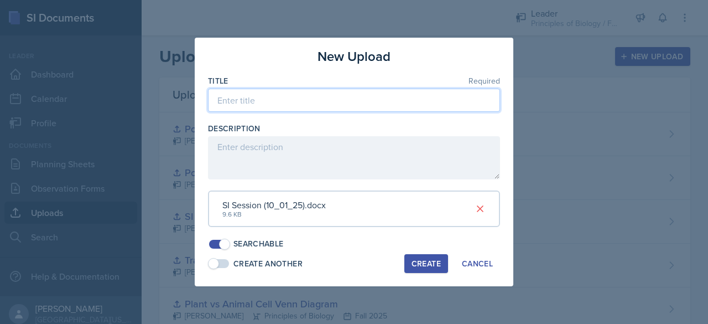
click at [249, 100] on input at bounding box center [354, 100] width 292 height 23
type input "SI Session Planning Sheet with Links - [DATE]"
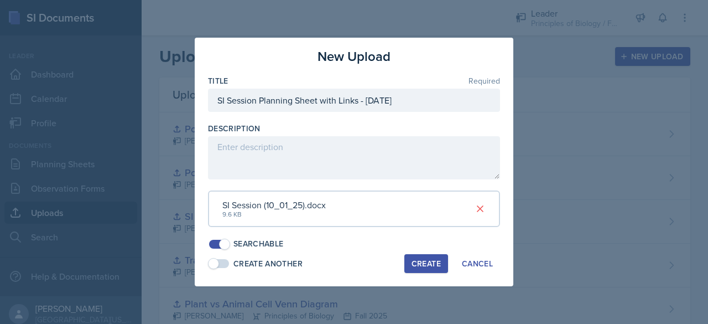
click at [428, 262] on div "Create" at bounding box center [426, 263] width 29 height 9
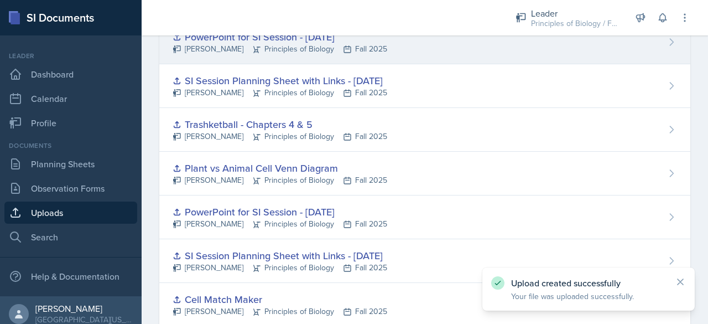
scroll to position [180, 0]
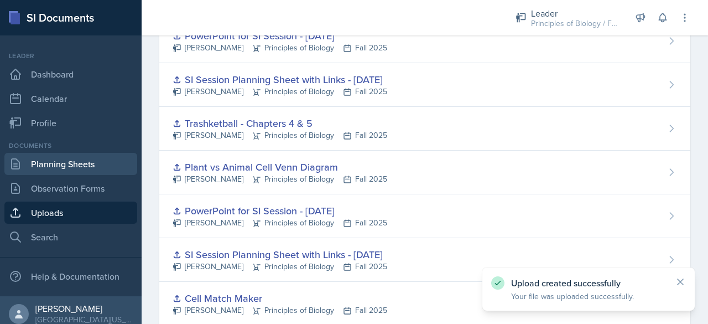
click at [46, 162] on link "Planning Sheets" at bounding box center [70, 164] width 133 height 22
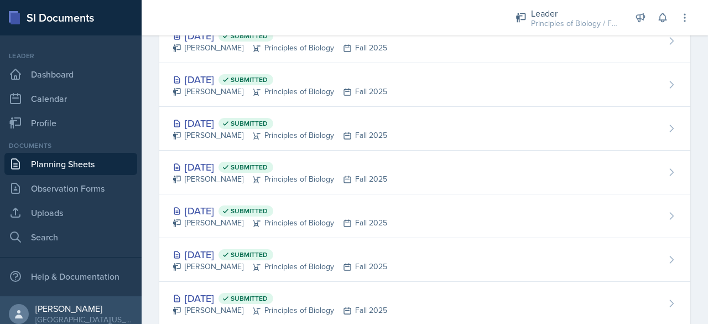
click at [111, 162] on link "Planning Sheets" at bounding box center [70, 164] width 133 height 22
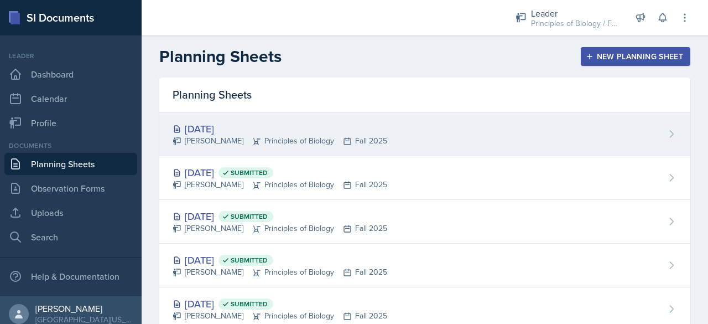
click at [287, 133] on div "[DATE]" at bounding box center [280, 128] width 215 height 15
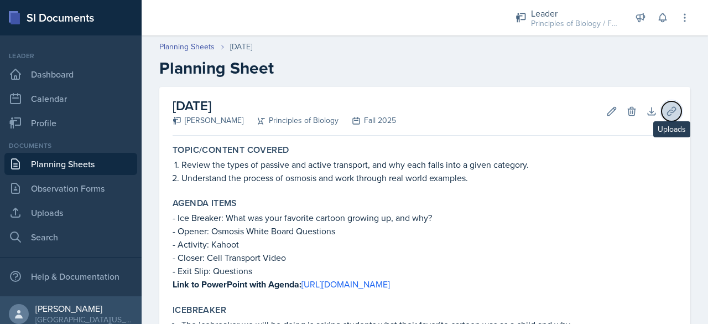
click at [662, 111] on button "Uploads" at bounding box center [672, 111] width 20 height 20
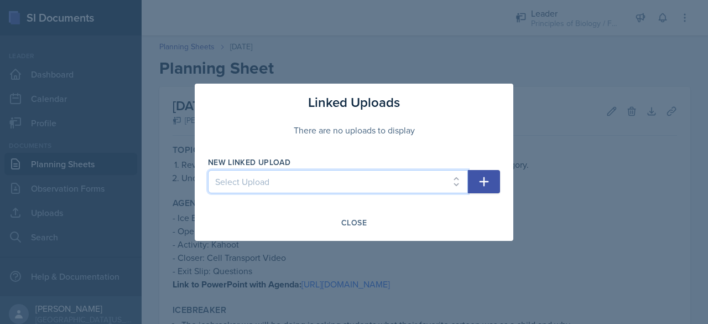
click at [391, 182] on select "Select Upload SI Planning Sheet with Links - [DATE] PowerPoint for SI Session -…" at bounding box center [338, 181] width 260 height 23
select select "a45e39c1-0329-4932-a87f-5b4b07199a6a"
click at [208, 170] on select "Select Upload SI Planning Sheet with Links - [DATE] PowerPoint for SI Session -…" at bounding box center [338, 181] width 260 height 23
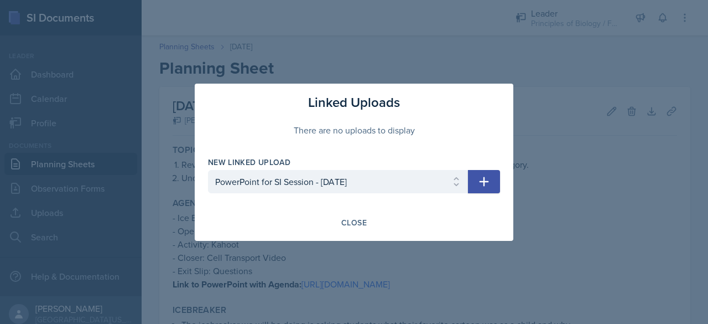
click at [485, 179] on icon "button" at bounding box center [484, 181] width 13 height 13
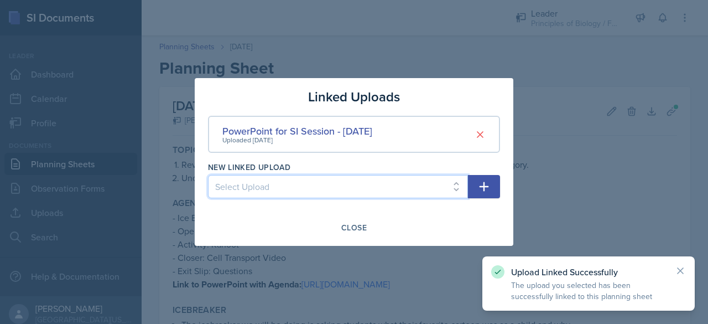
click at [263, 185] on select "Select Upload SI Planning Sheet with Links - [DATE] PowerPoint for SI Session -…" at bounding box center [338, 186] width 260 height 23
select select "326b45a7-ae7d-4add-82e7-f378b741e24b"
click at [208, 175] on select "Select Upload SI Planning Sheet with Links - [DATE] PowerPoint for SI Session -…" at bounding box center [338, 186] width 260 height 23
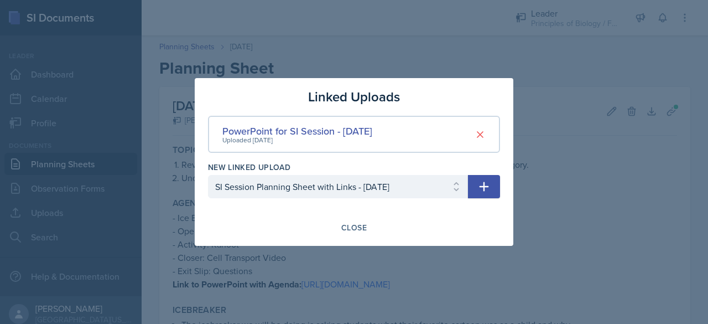
click at [483, 181] on icon "button" at bounding box center [484, 186] width 13 height 13
select select
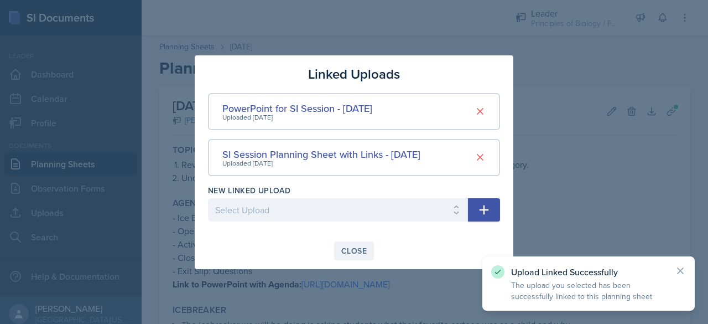
click at [351, 250] on div "Close" at bounding box center [353, 250] width 25 height 9
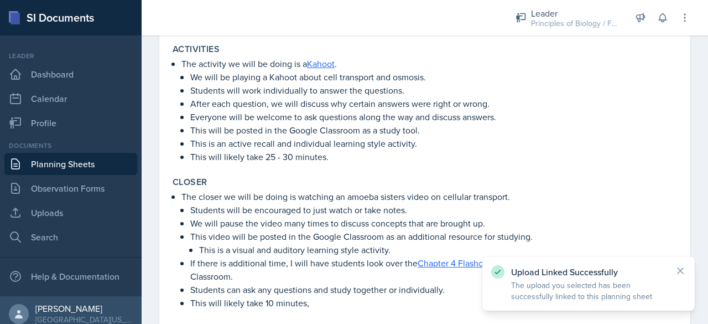
scroll to position [614, 0]
